Goal: Task Accomplishment & Management: Complete application form

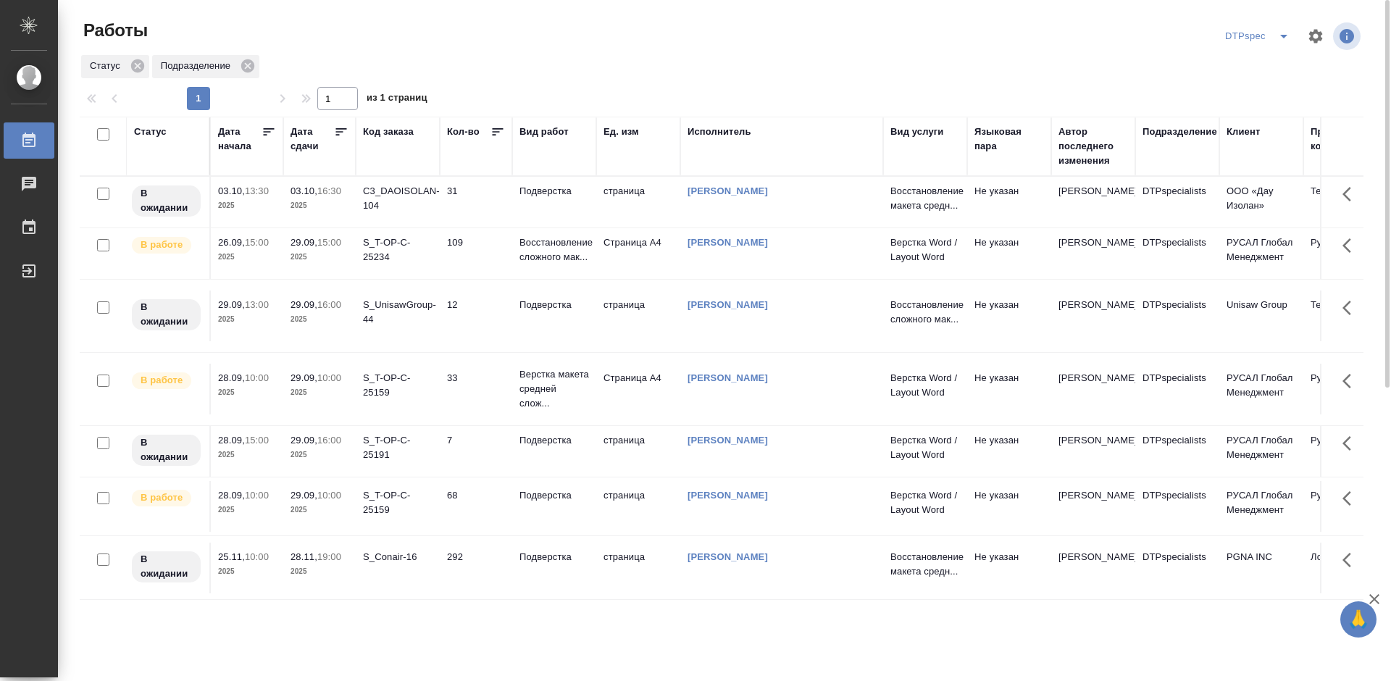
click at [341, 128] on icon at bounding box center [341, 132] width 14 height 14
click at [341, 130] on icon at bounding box center [341, 132] width 14 height 14
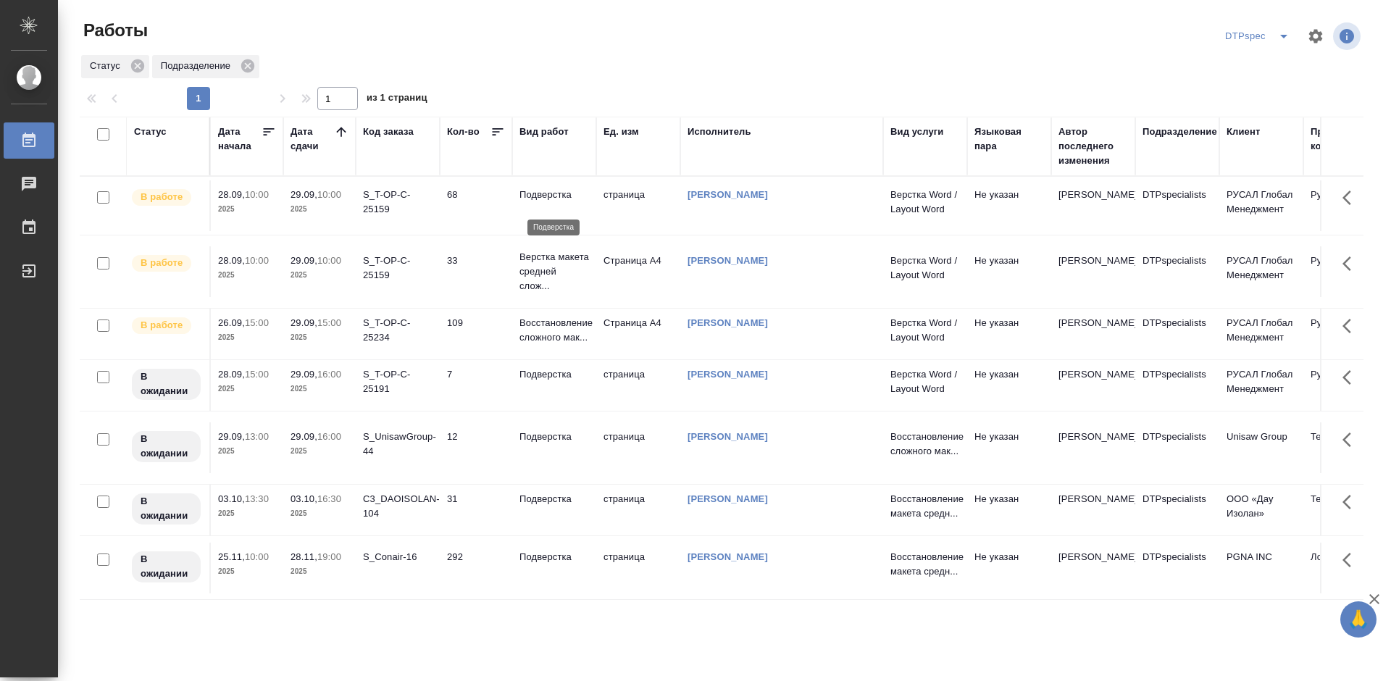
click at [549, 202] on p "Подверстка" at bounding box center [555, 195] width 70 height 14
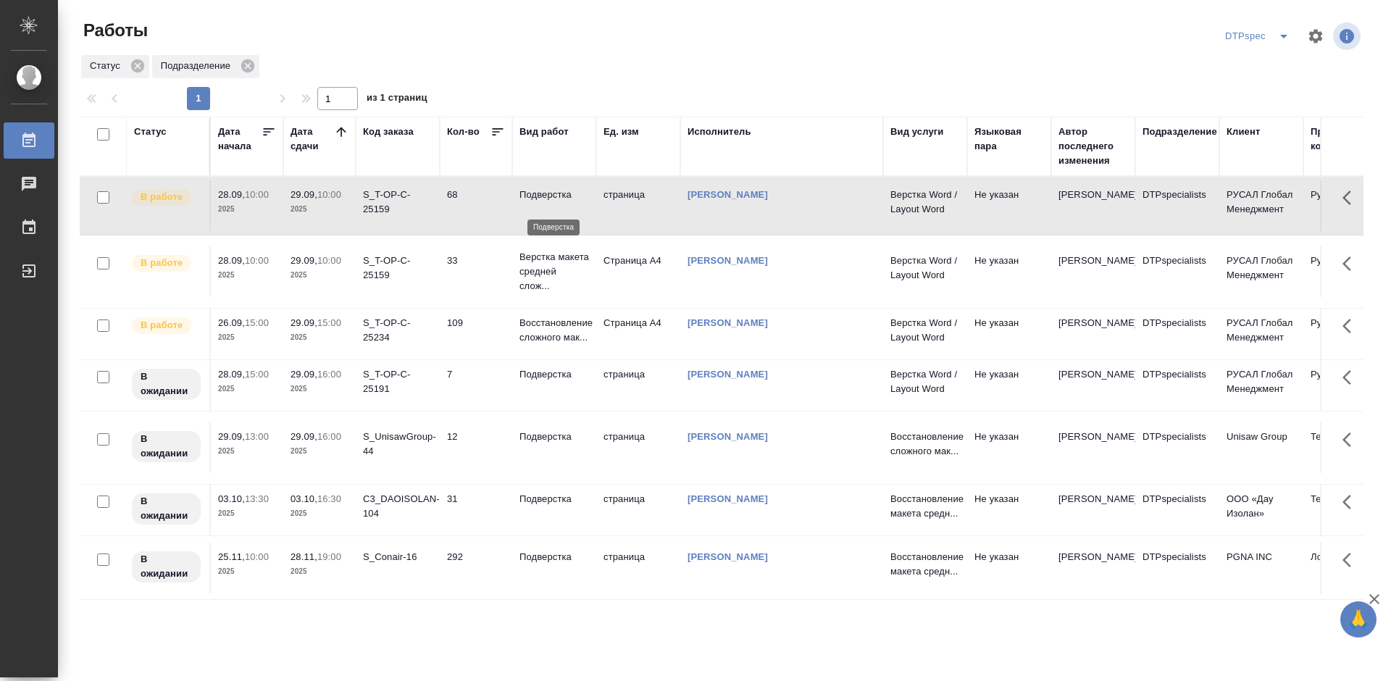
click at [549, 202] on p "Подверстка" at bounding box center [555, 195] width 70 height 14
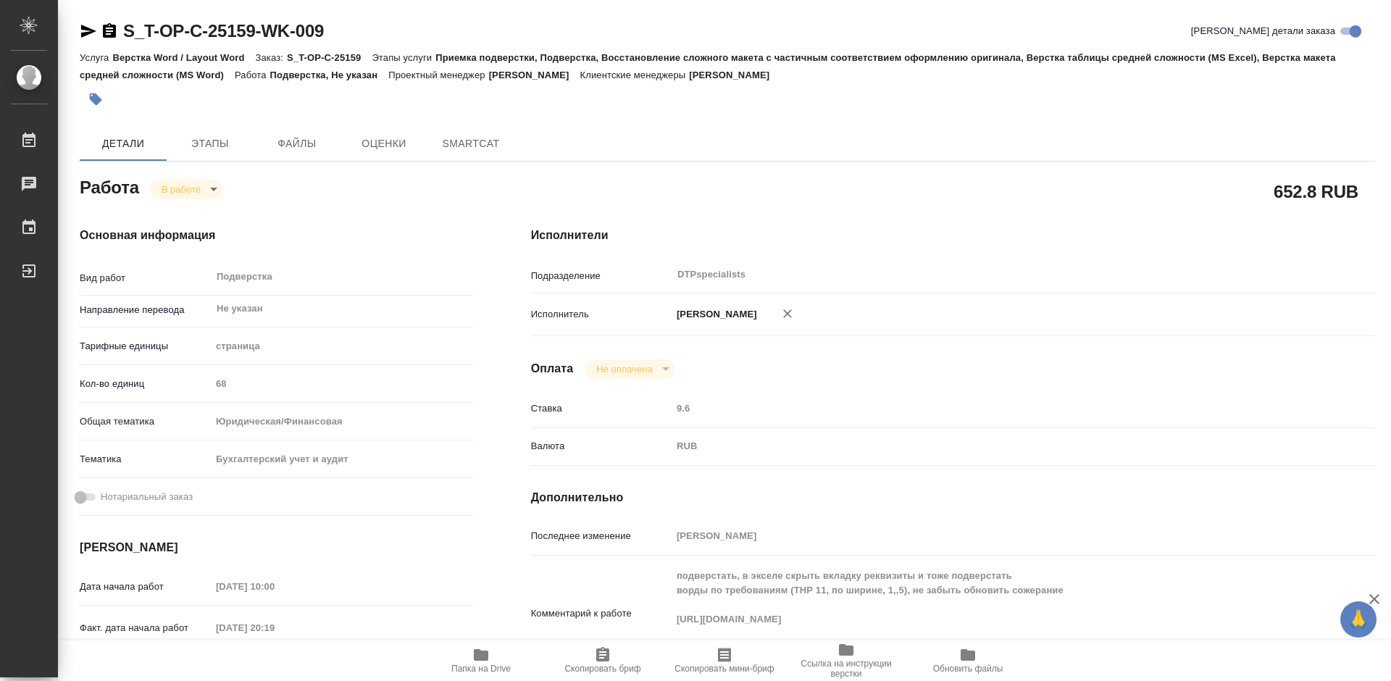
type textarea "x"
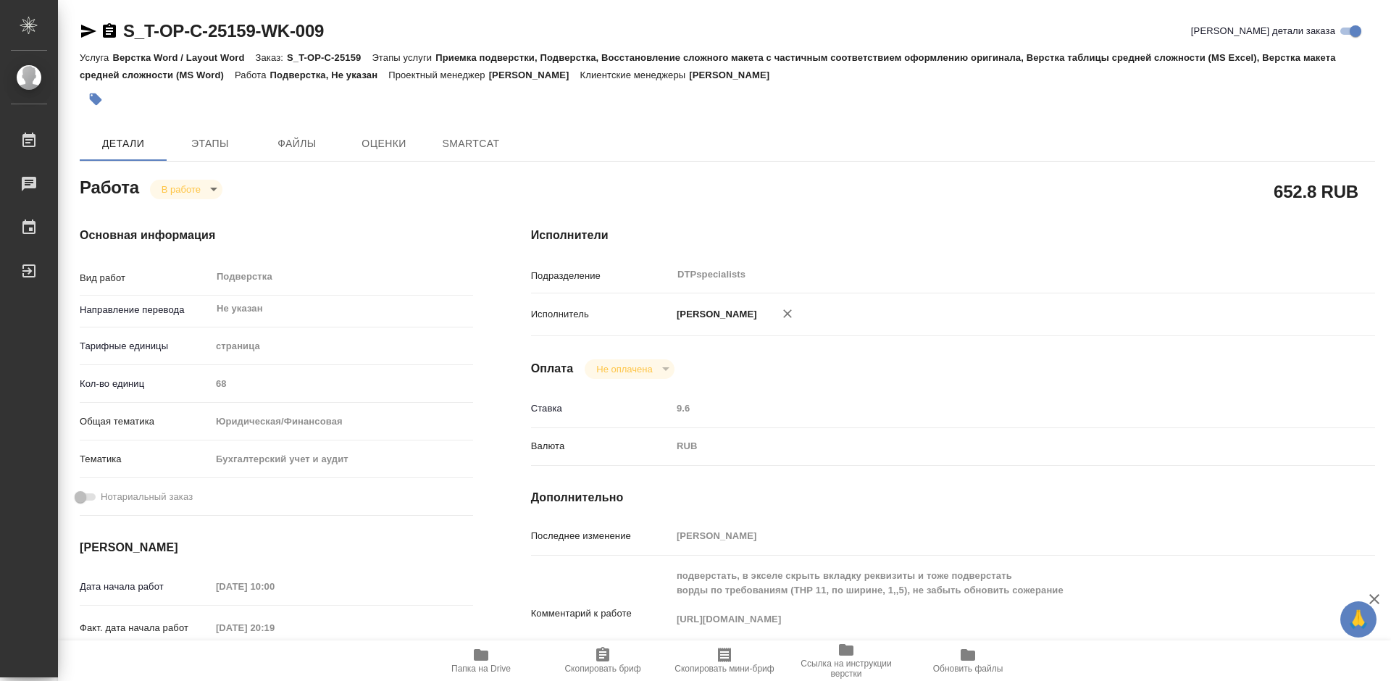
type textarea "x"
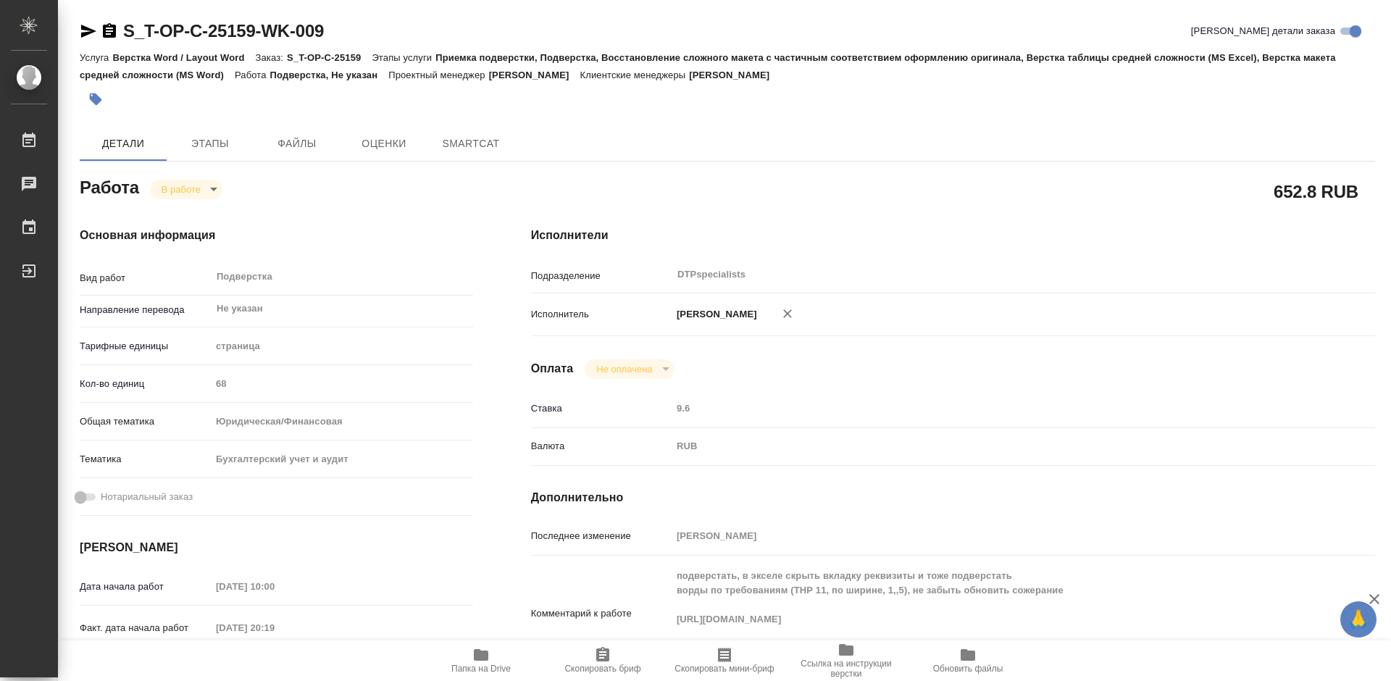
type textarea "x"
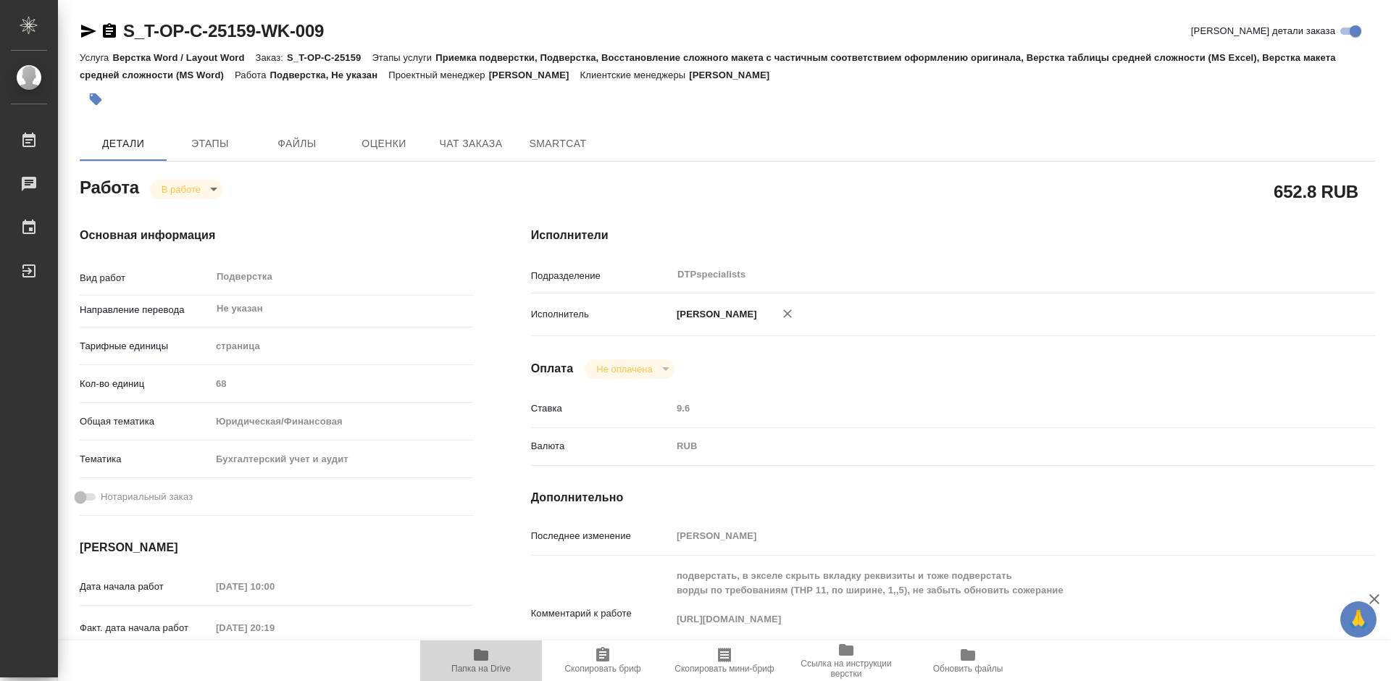
click at [488, 662] on icon "button" at bounding box center [480, 654] width 17 height 17
type textarea "x"
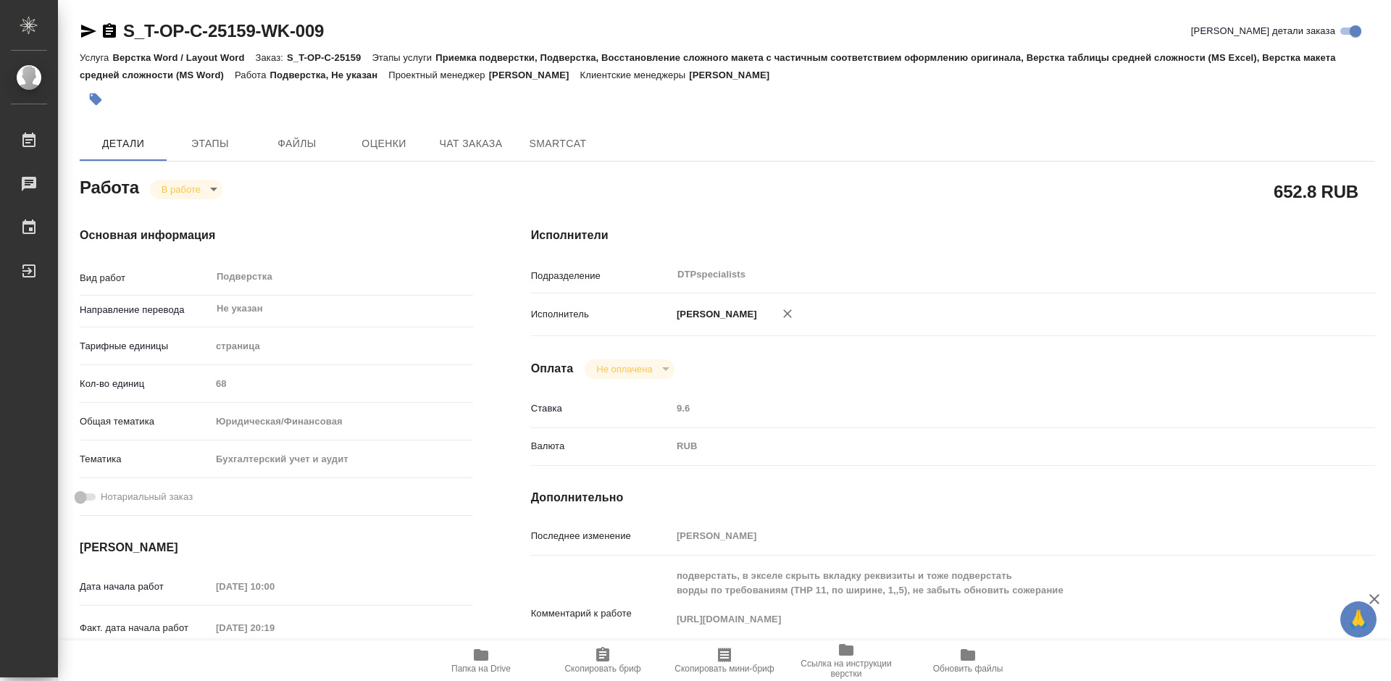
type textarea "x"
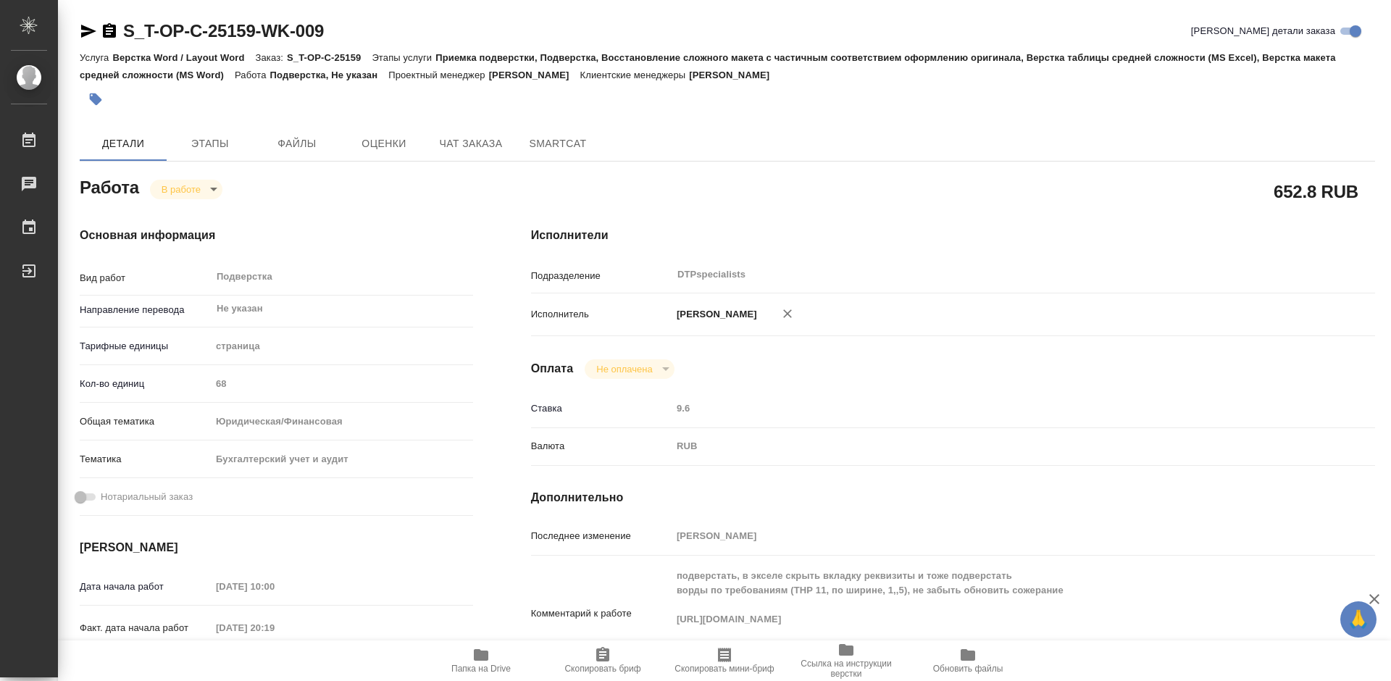
type textarea "x"
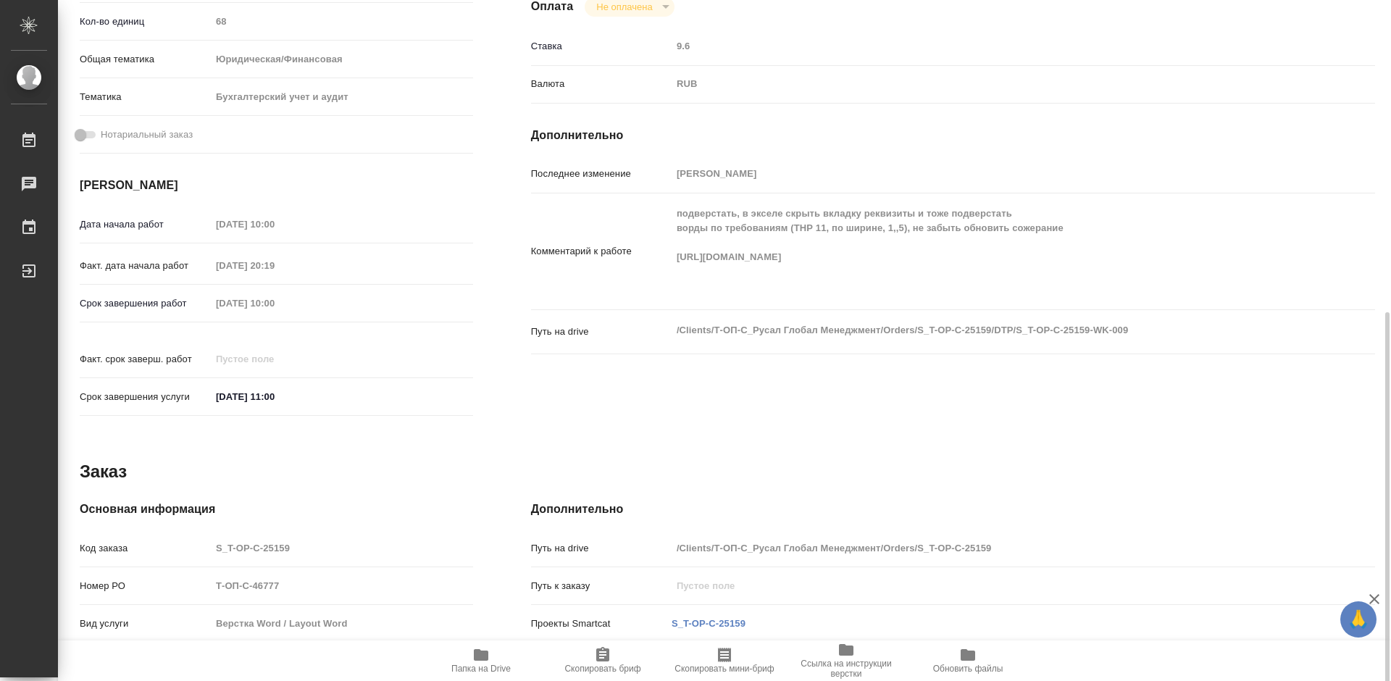
scroll to position [435, 0]
